Goal: Information Seeking & Learning: Learn about a topic

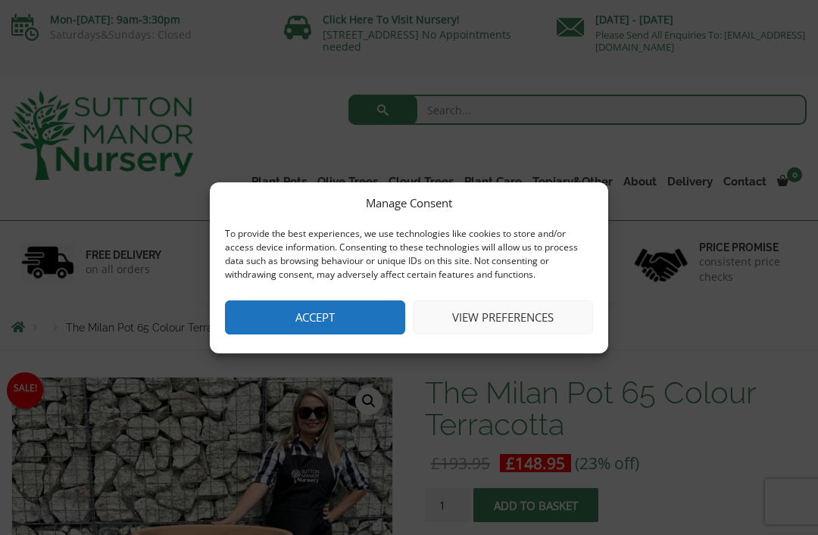
click at [327, 321] on button "Accept" at bounding box center [315, 318] width 180 height 34
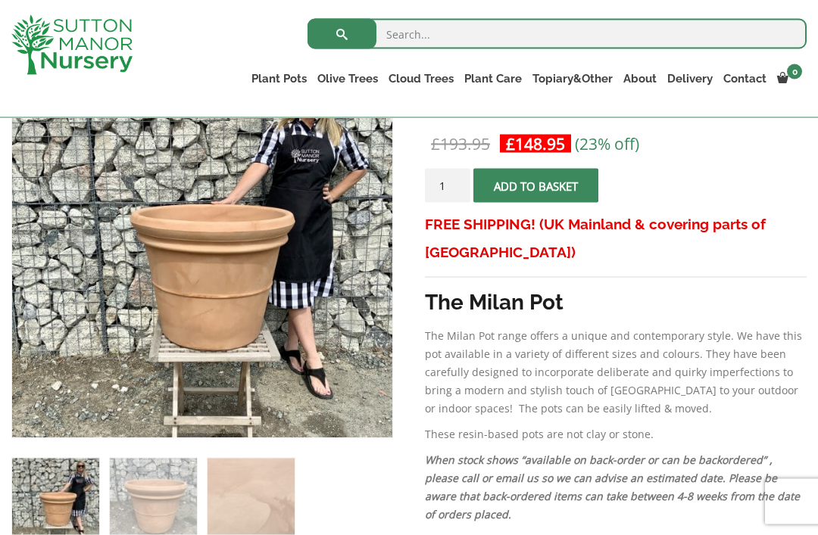
scroll to position [282, 0]
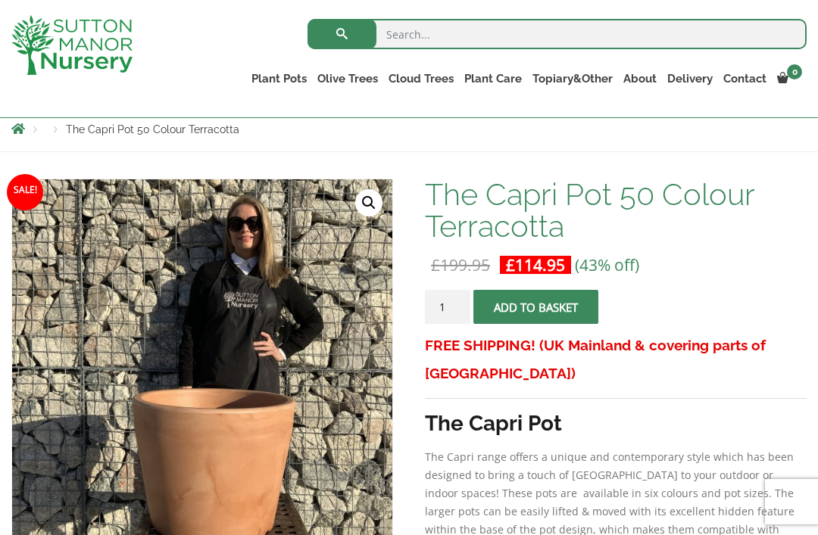
scroll to position [167, 0]
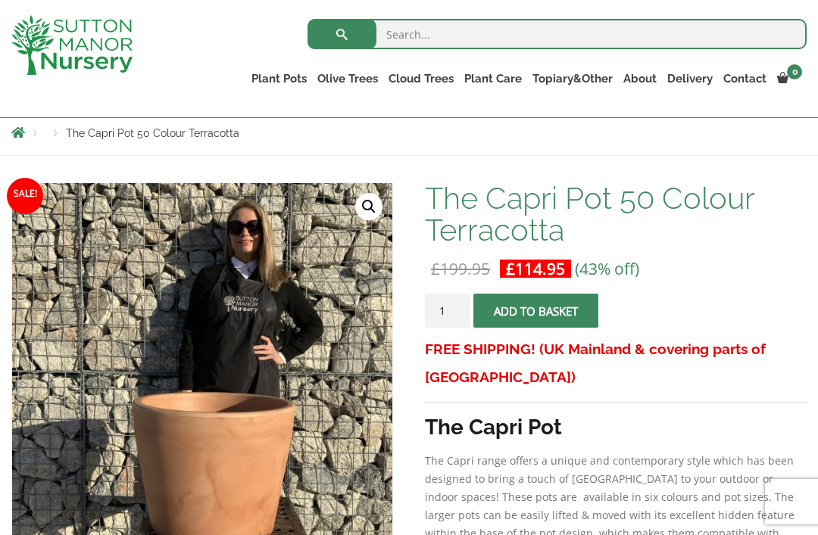
click at [0, 0] on link "Vietnamese Terracotta" at bounding box center [0, 0] width 0 height 0
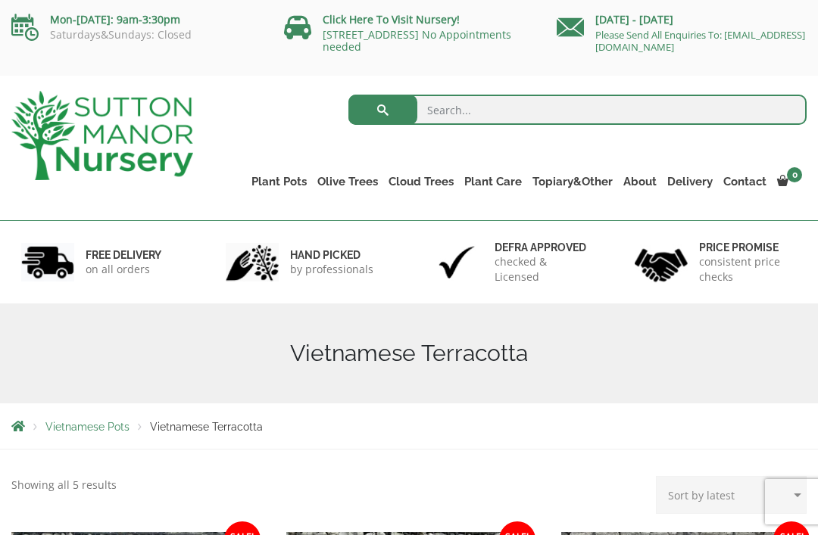
click at [0, 0] on link "Glazed Pots" at bounding box center [0, 0] width 0 height 0
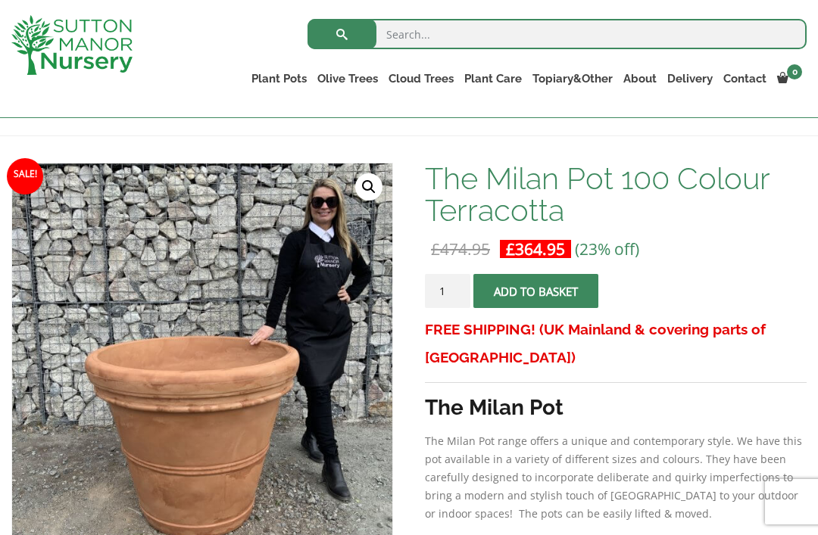
scroll to position [185, 0]
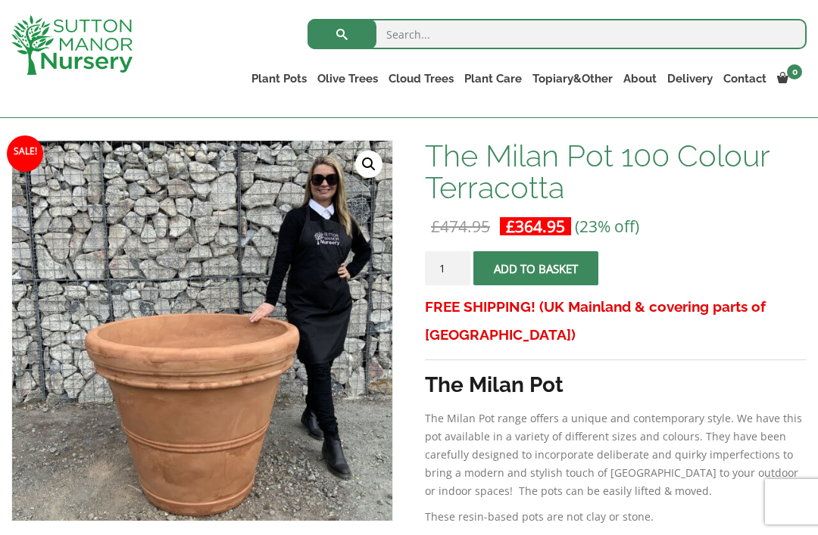
scroll to position [210, 0]
